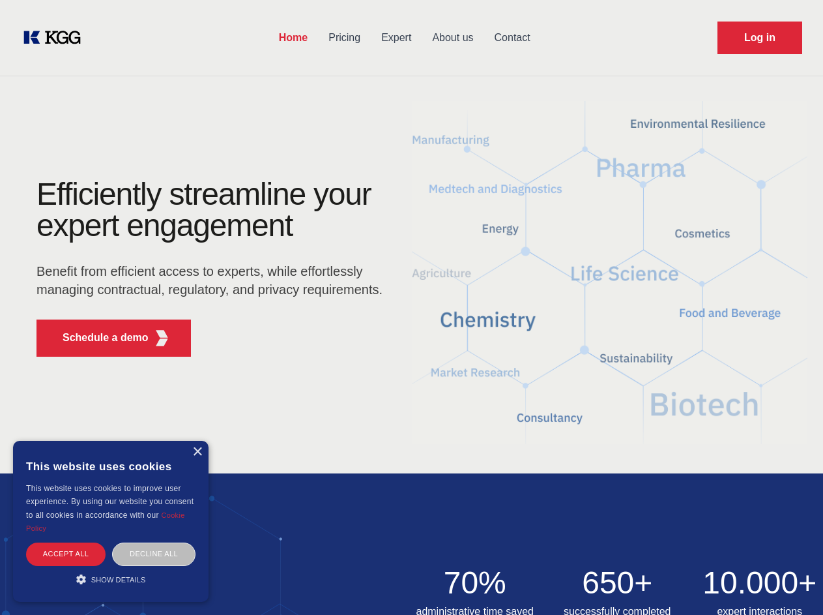
click at [411, 307] on div "Efficiently streamline your expert engagement Benefit from efficient access to …" at bounding box center [214, 273] width 396 height 188
click at [98, 338] on p "Schedule a demo" at bounding box center [106, 338] width 86 height 16
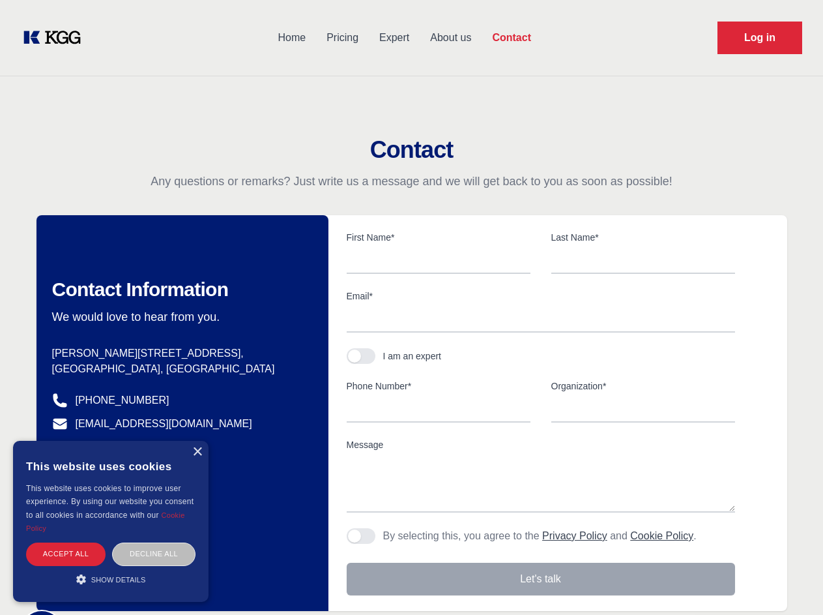
click at [197, 452] on div "× This website uses cookies This website uses cookies to improve user experienc…" at bounding box center [111, 521] width 196 height 161
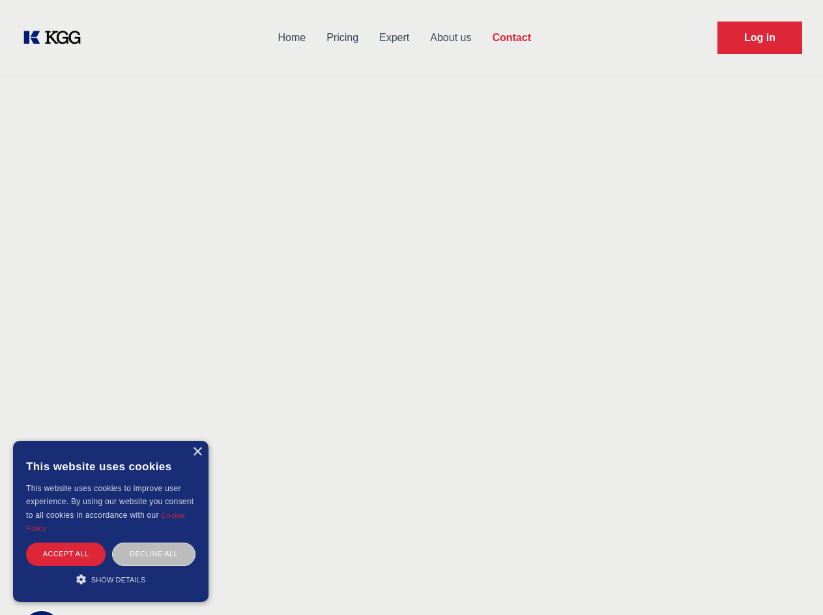
click at [66, 554] on div "Accept all" at bounding box center [66, 553] width 80 height 23
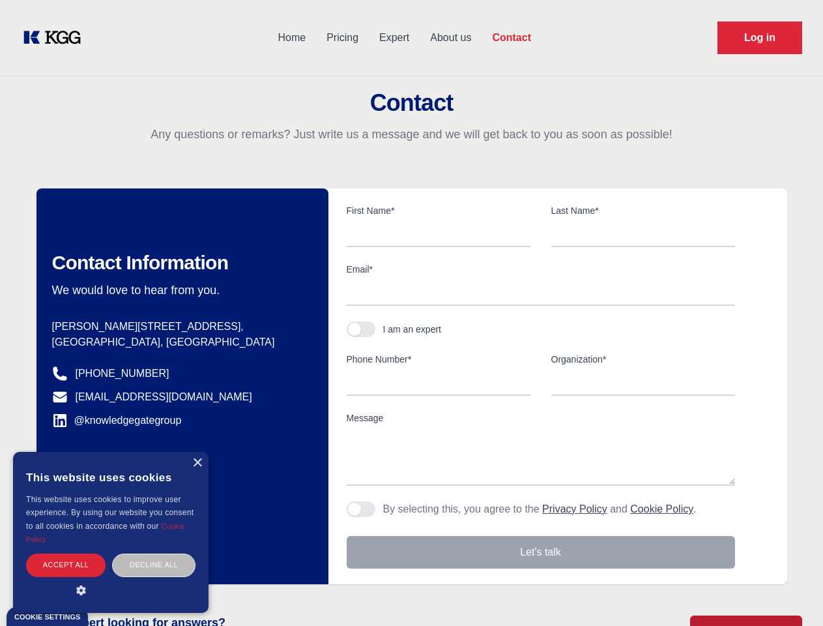
click at [154, 554] on div "Decline all" at bounding box center [153, 565] width 83 height 23
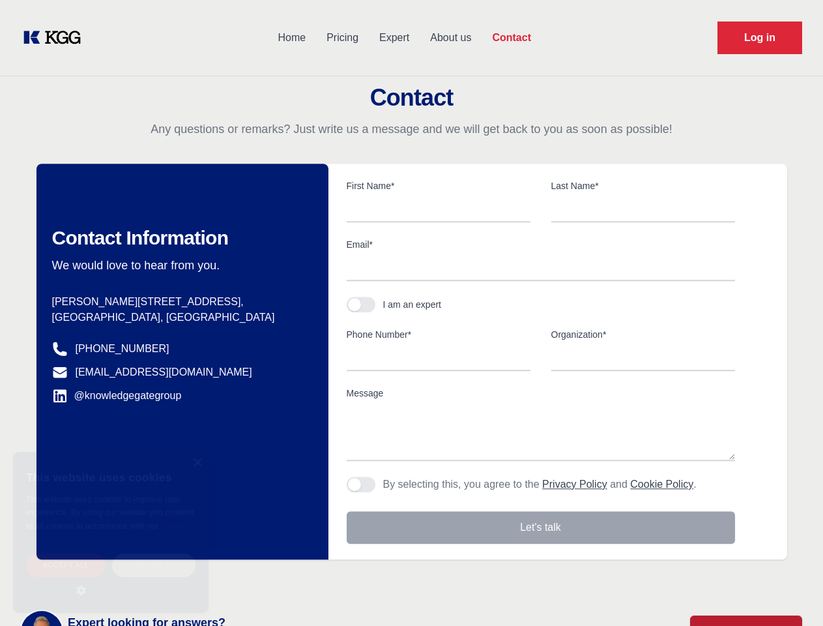
click at [111, 579] on main "Contact Any questions or remarks? Just write us a message and we will get back …" at bounding box center [411, 339] width 823 height 679
